Goal: Complete application form

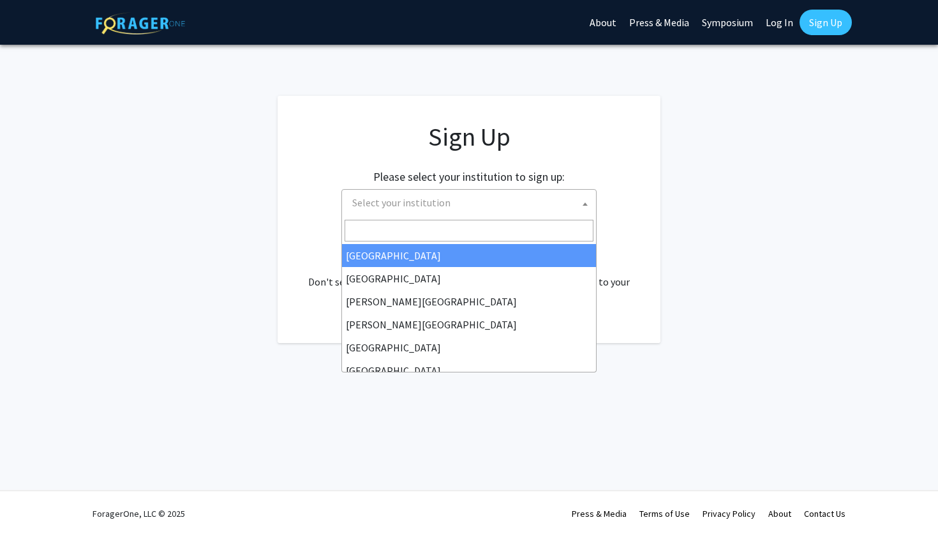
click at [485, 208] on span "Select your institution" at bounding box center [471, 203] width 249 height 26
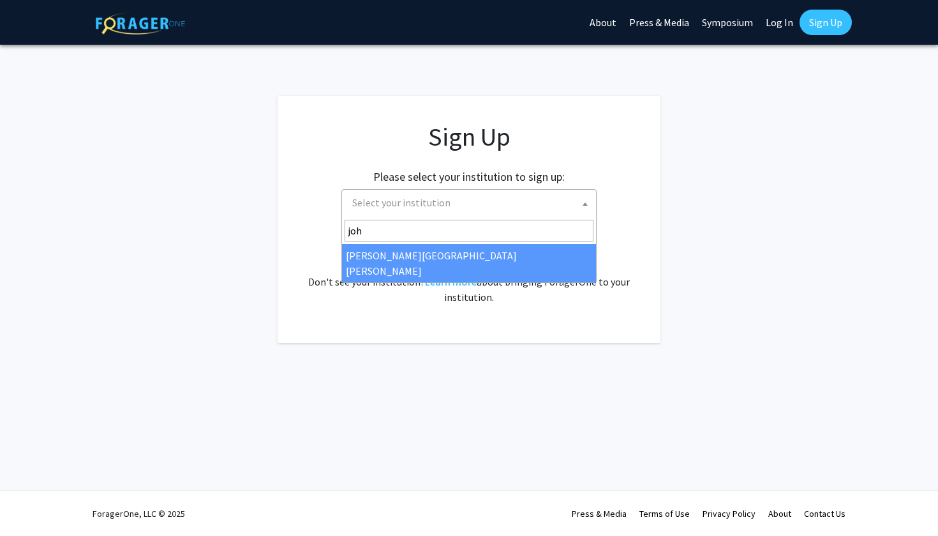
type input "joh"
select select "1"
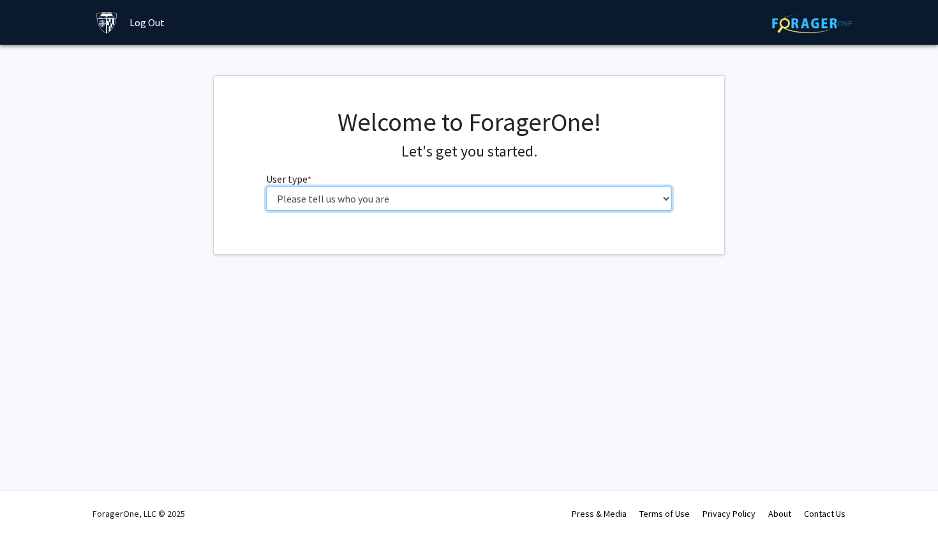
select select "2: masters"
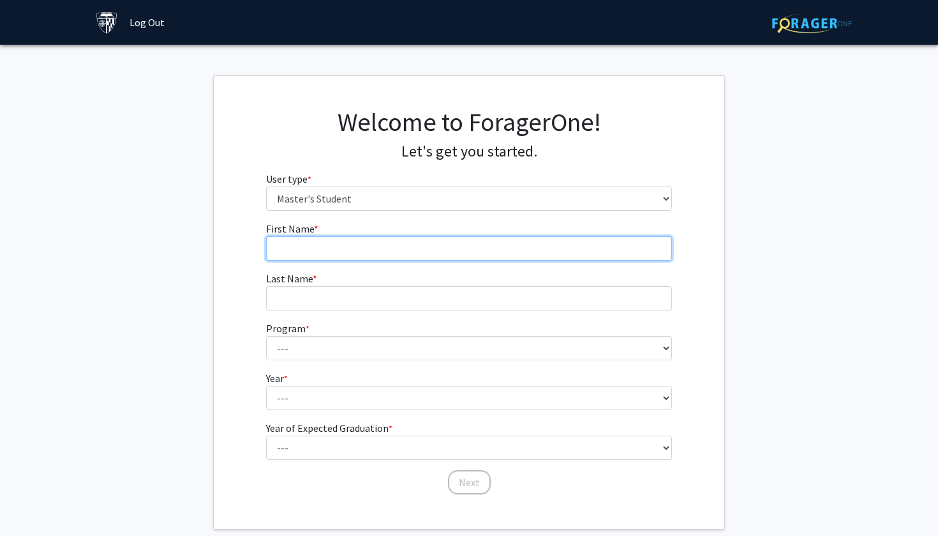
click at [423, 248] on input "First Name * required" at bounding box center [469, 248] width 407 height 24
type input "B"
type input "Naya"
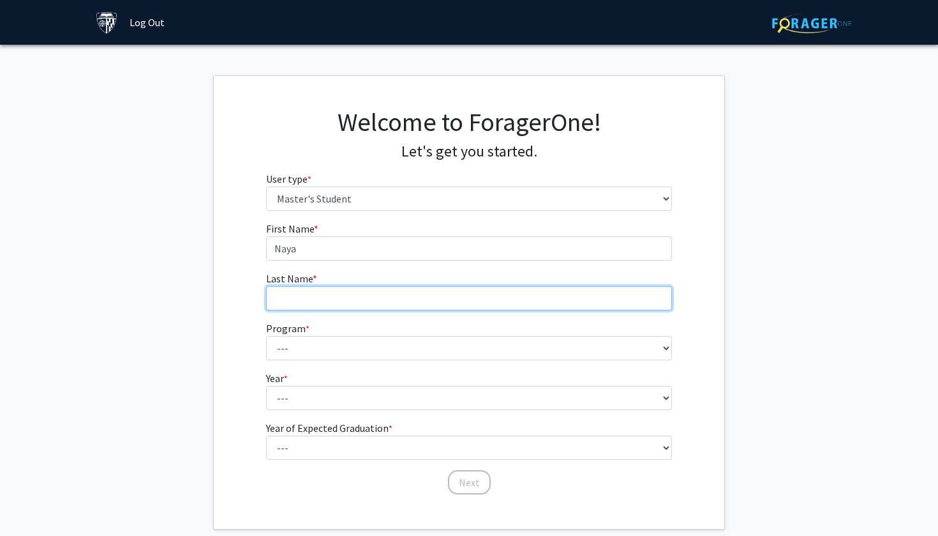
click at [403, 292] on input "Last Name * required" at bounding box center [469, 298] width 407 height 24
type input "Fallouh"
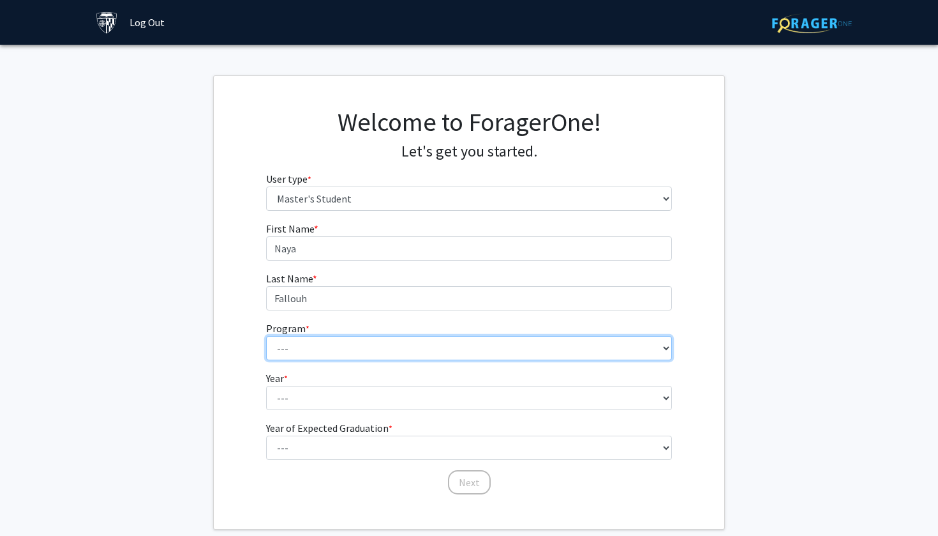
select select "96: 81"
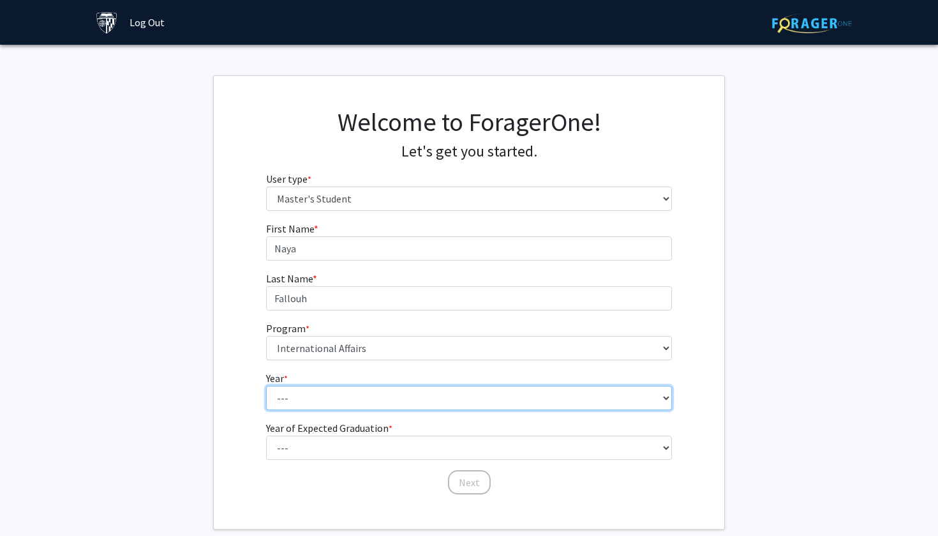
select select "1: first_year"
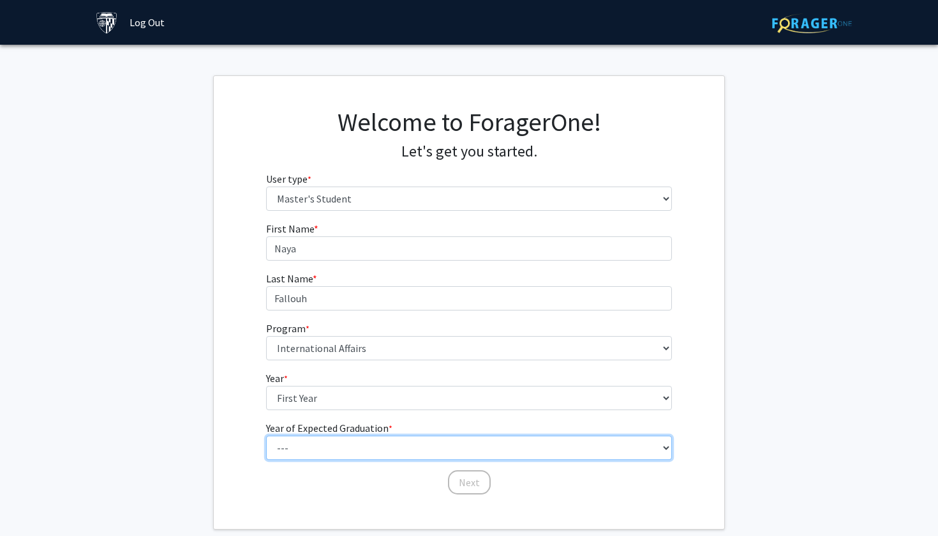
select select "3: 2027"
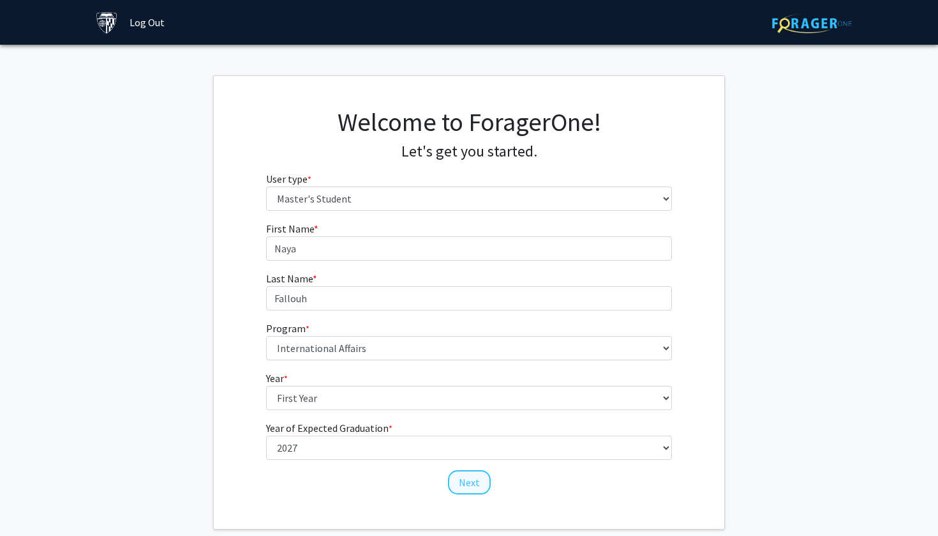
click at [472, 479] on button "Next" at bounding box center [469, 482] width 43 height 24
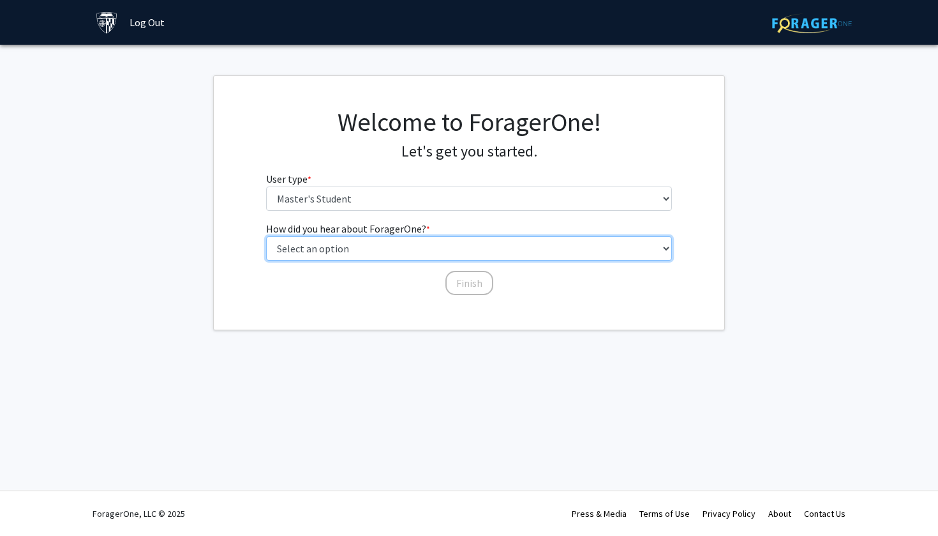
select select "3: university_website"
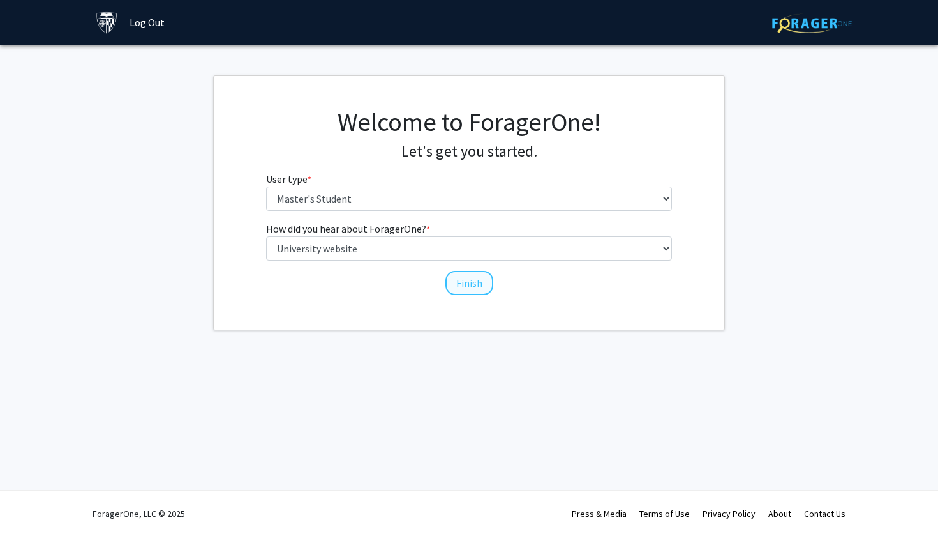
click at [456, 289] on button "Finish" at bounding box center [470, 283] width 48 height 24
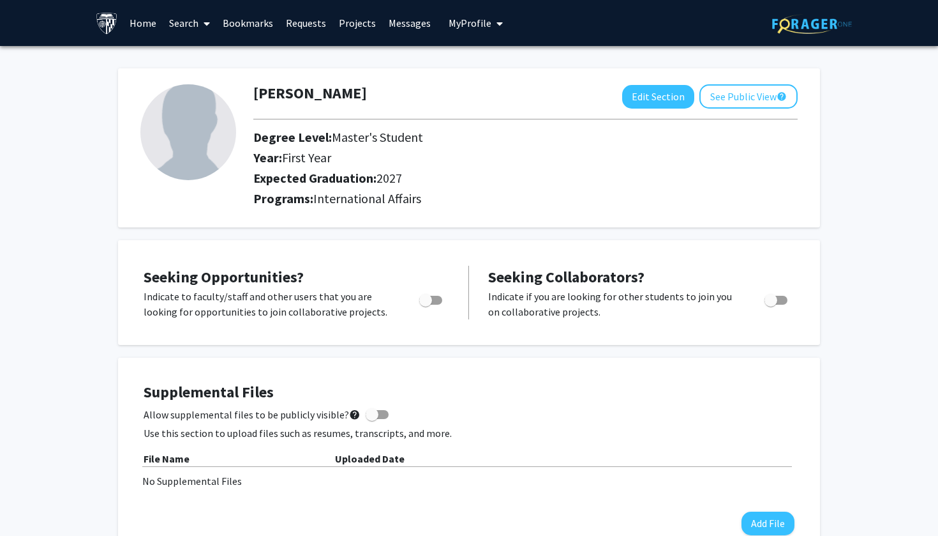
click at [145, 27] on link "Home" at bounding box center [143, 23] width 40 height 45
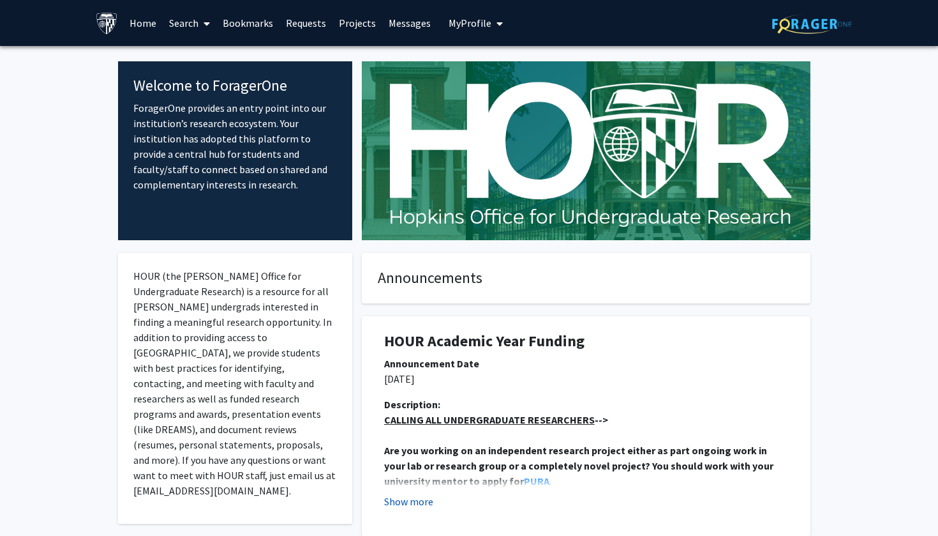
click at [418, 499] on button "Show more" at bounding box center [408, 500] width 49 height 15
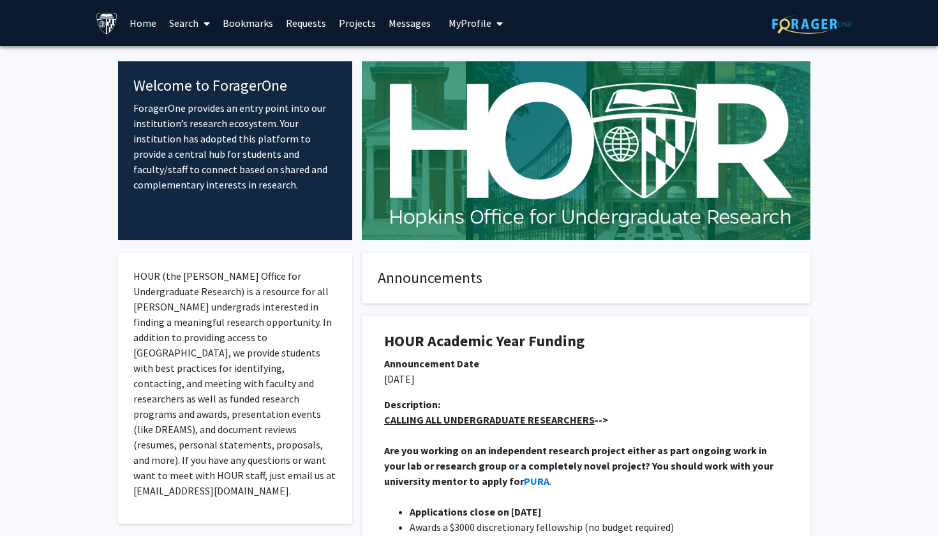
click at [309, 16] on link "Requests" at bounding box center [306, 23] width 53 height 45
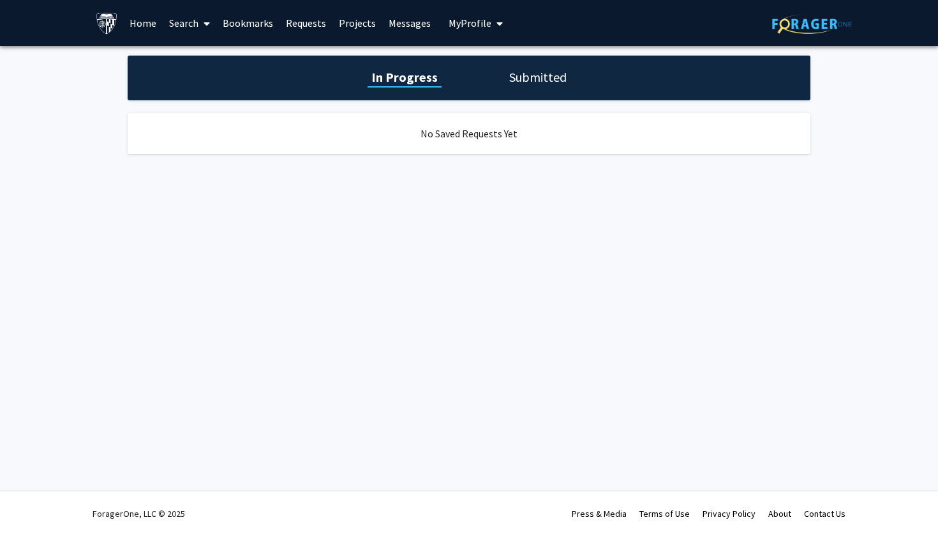
click at [441, 96] on div "In Progress Submitted" at bounding box center [469, 78] width 683 height 45
click at [361, 21] on link "Projects" at bounding box center [358, 23] width 50 height 45
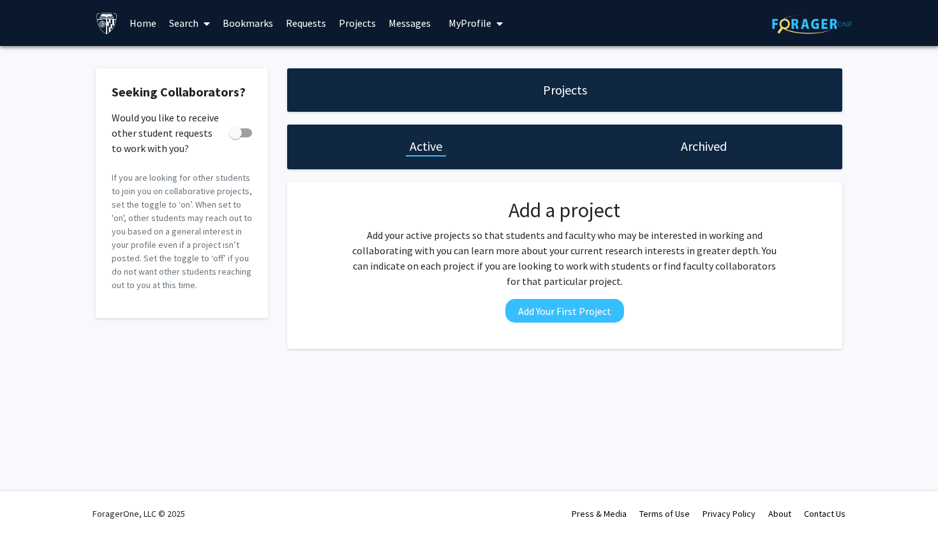
click at [186, 18] on link "Search" at bounding box center [190, 23] width 54 height 45
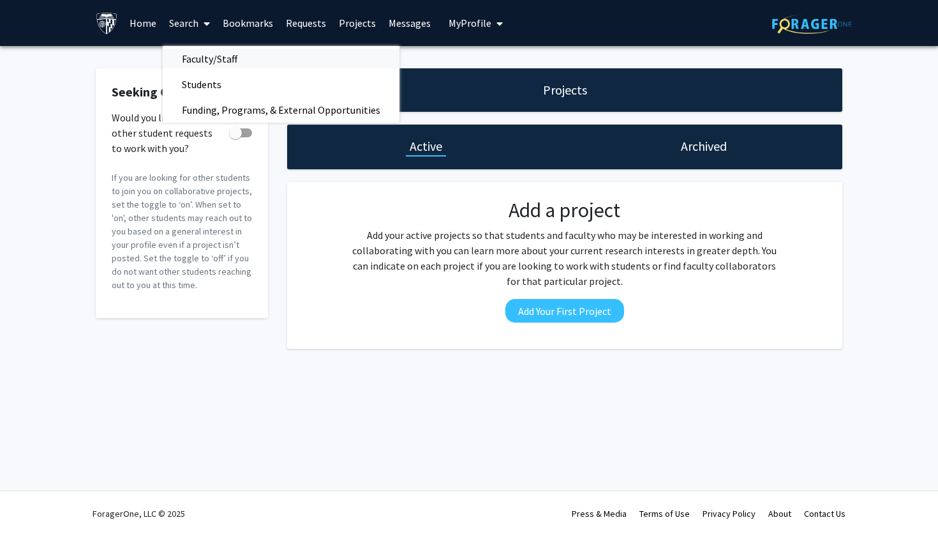
click at [228, 63] on span "Faculty/Staff" at bounding box center [210, 59] width 94 height 26
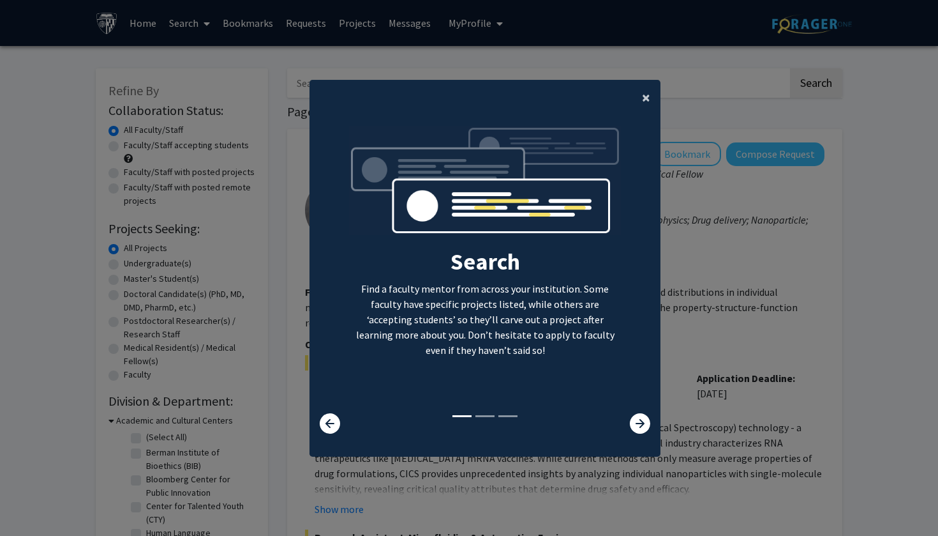
click at [651, 88] on button "×" at bounding box center [646, 98] width 29 height 36
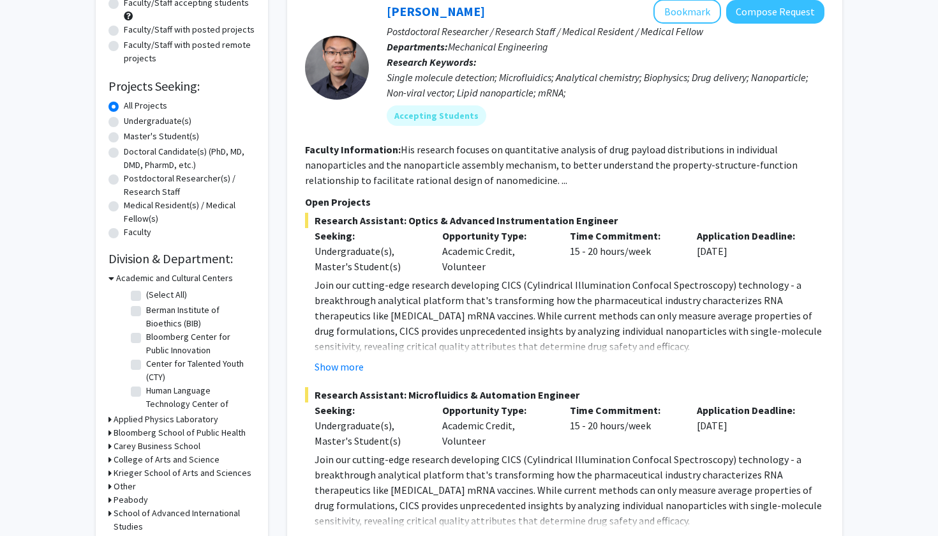
scroll to position [146, 0]
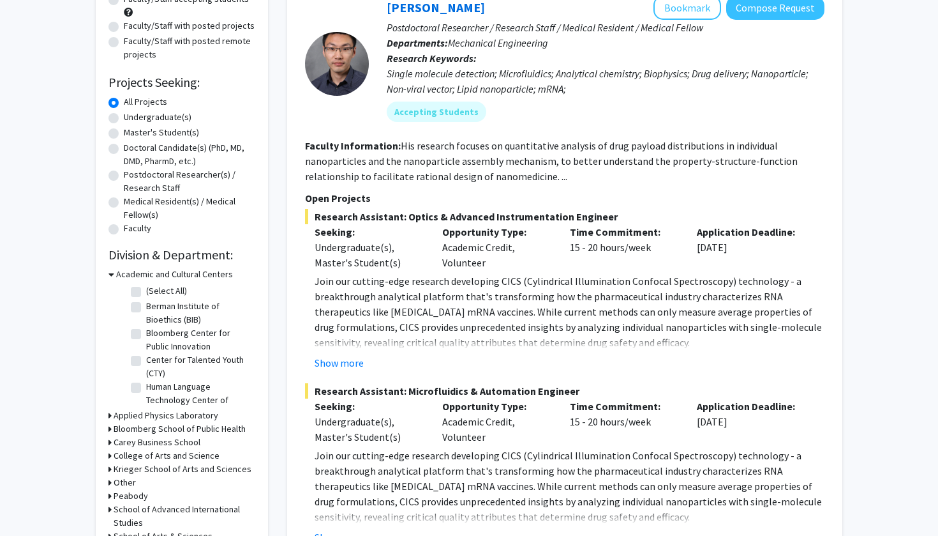
click at [119, 132] on div "Master's Student(s)" at bounding box center [182, 133] width 147 height 15
click at [124, 136] on label "Master's Student(s)" at bounding box center [161, 132] width 75 height 13
click at [124, 134] on input "Master's Student(s)" at bounding box center [128, 130] width 8 height 8
radio input "true"
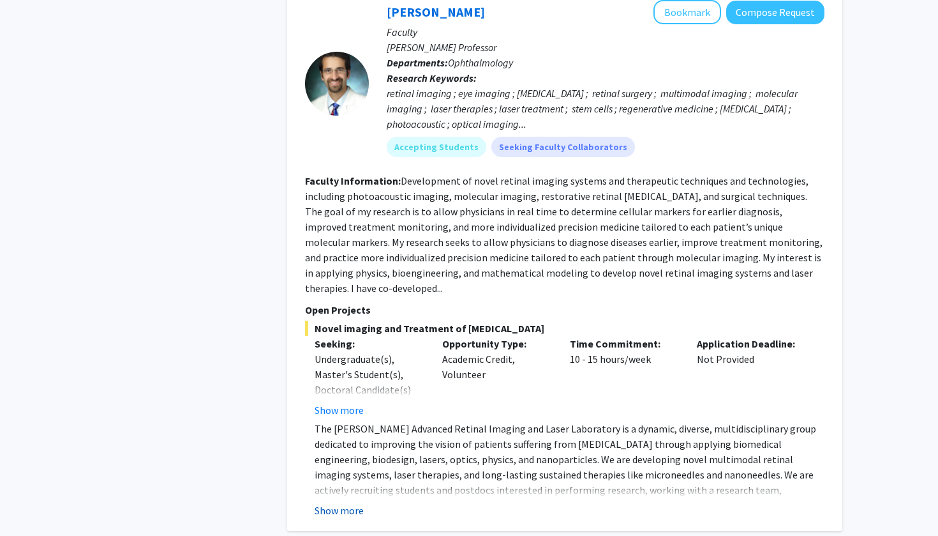
scroll to position [5891, 0]
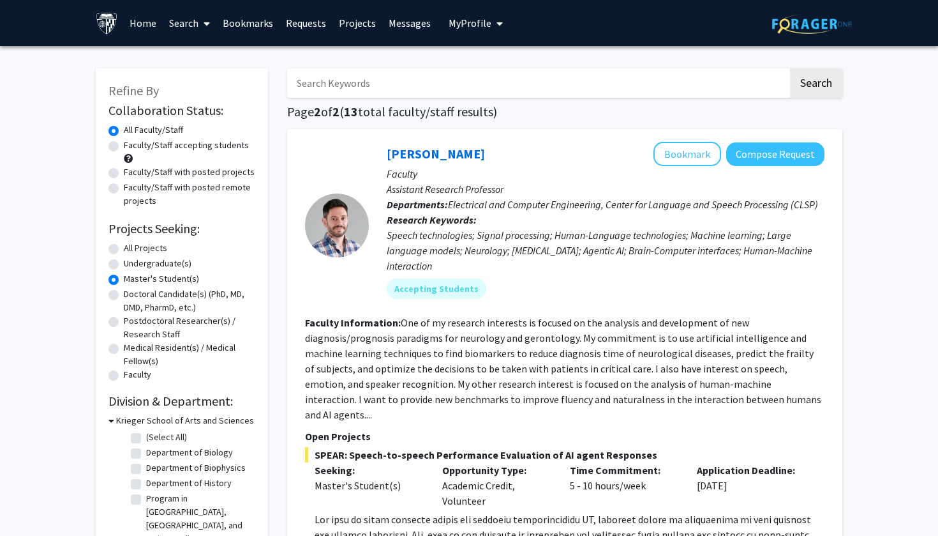
click at [132, 31] on link "Home" at bounding box center [143, 23] width 40 height 45
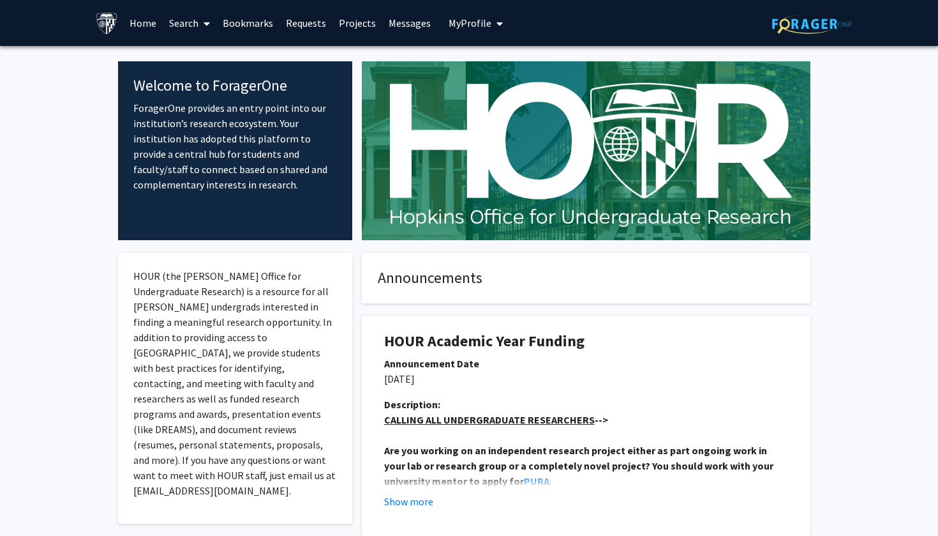
click at [209, 26] on icon at bounding box center [207, 24] width 6 height 10
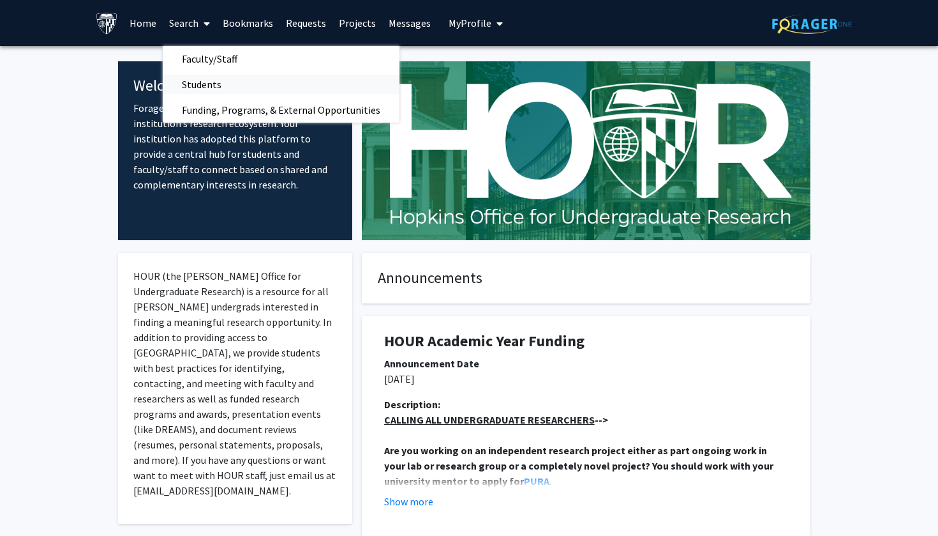
click at [218, 80] on span "Students" at bounding box center [202, 84] width 78 height 26
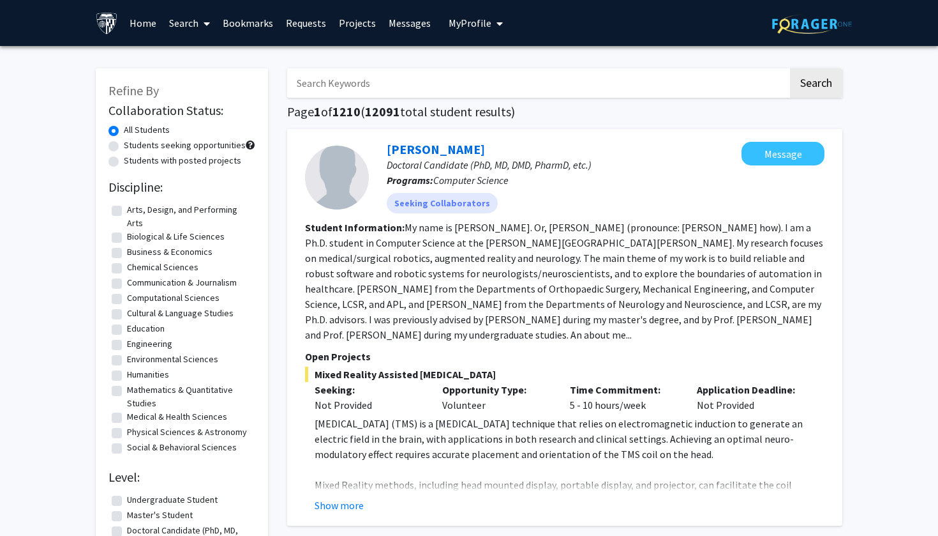
click at [193, 27] on link "Search" at bounding box center [190, 23] width 54 height 45
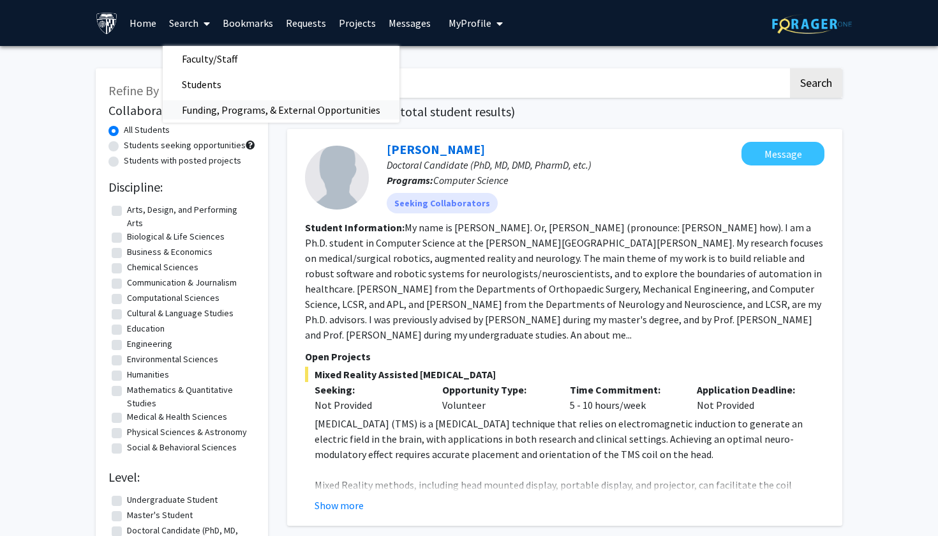
click at [223, 106] on span "Funding, Programs, & External Opportunities" at bounding box center [281, 110] width 237 height 26
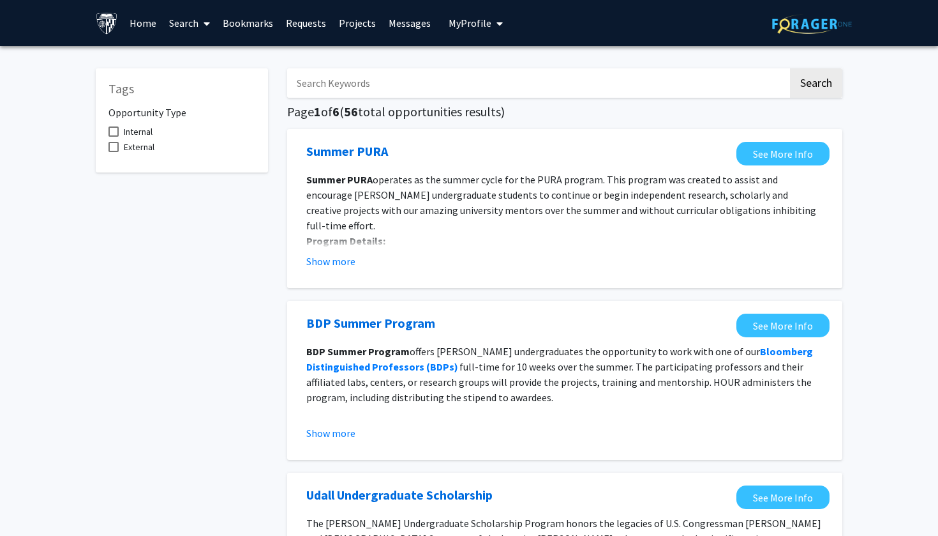
scroll to position [5, 0]
